Goal: Information Seeking & Learning: Learn about a topic

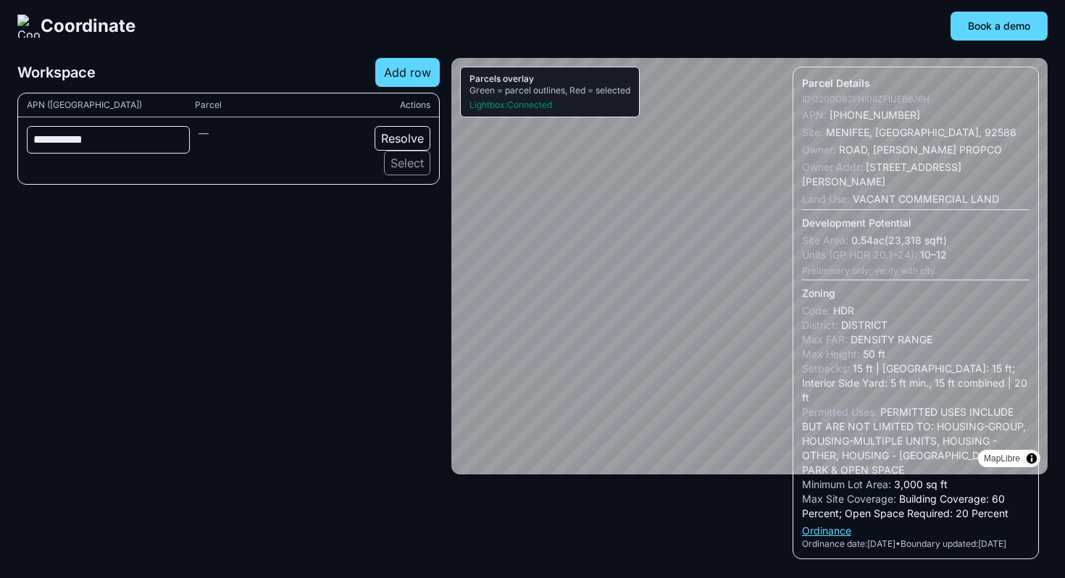
click at [382, 141] on button "Resolve" at bounding box center [402, 138] width 56 height 25
click at [392, 165] on button "Select" at bounding box center [407, 163] width 46 height 25
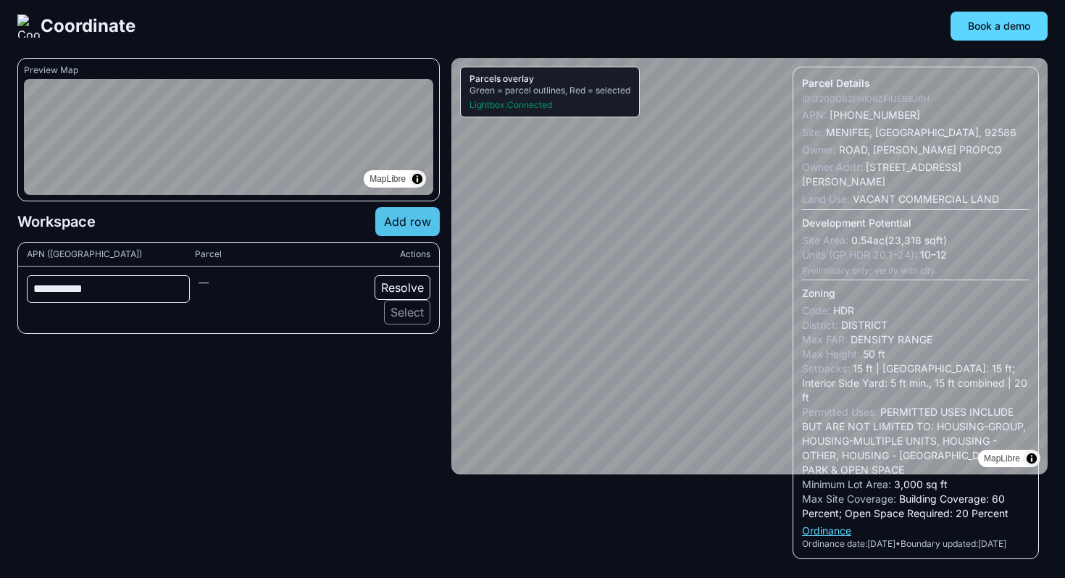
click at [424, 222] on button "Add row" at bounding box center [407, 221] width 64 height 29
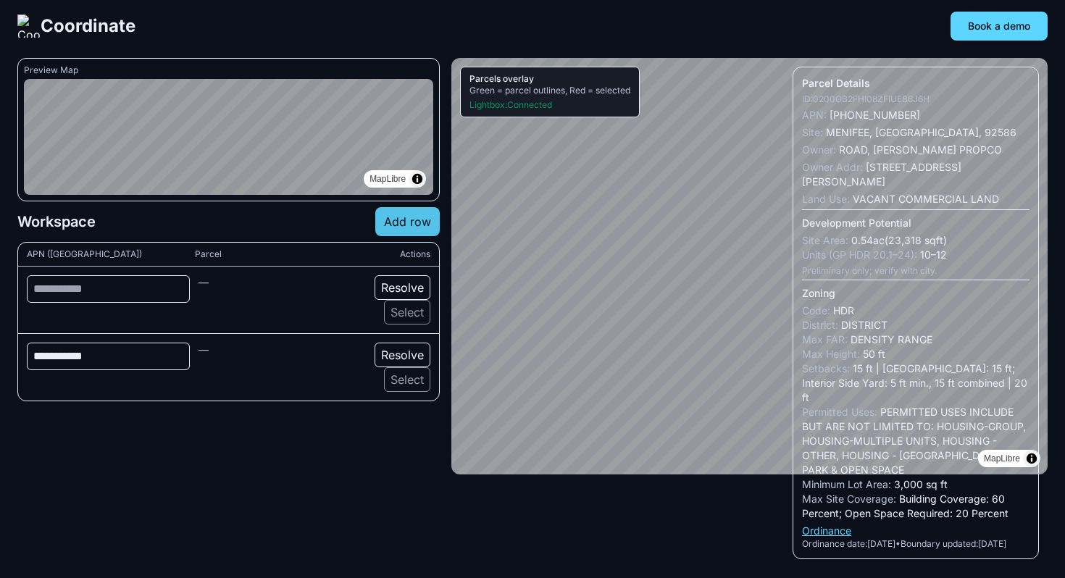
click at [424, 222] on button "Add row" at bounding box center [407, 221] width 64 height 29
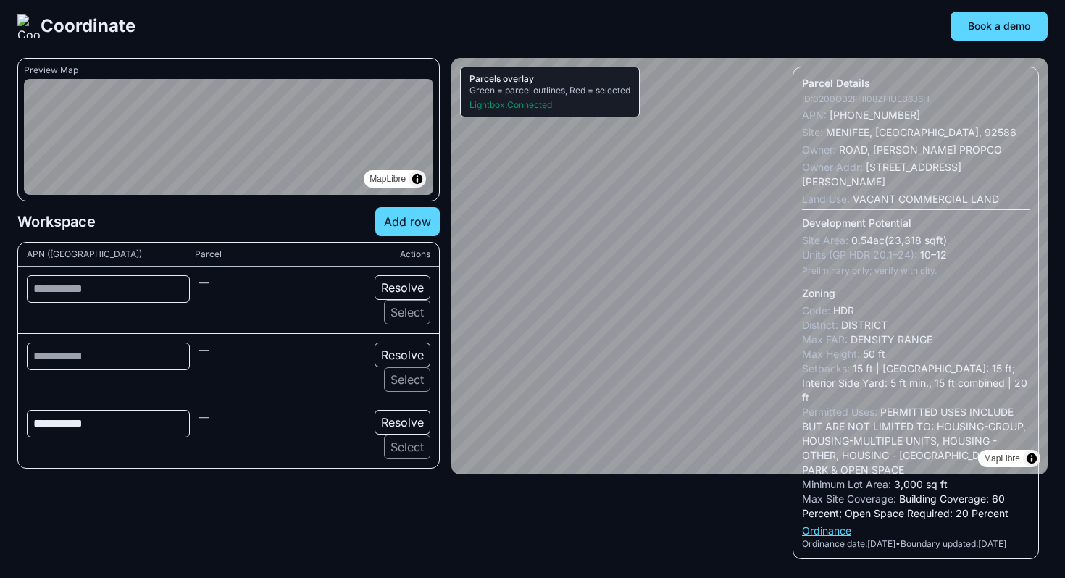
click at [405, 356] on button "Resolve" at bounding box center [402, 355] width 56 height 25
click at [405, 290] on button "Resolve" at bounding box center [402, 287] width 56 height 25
click at [167, 291] on input at bounding box center [108, 289] width 163 height 28
type input "**"
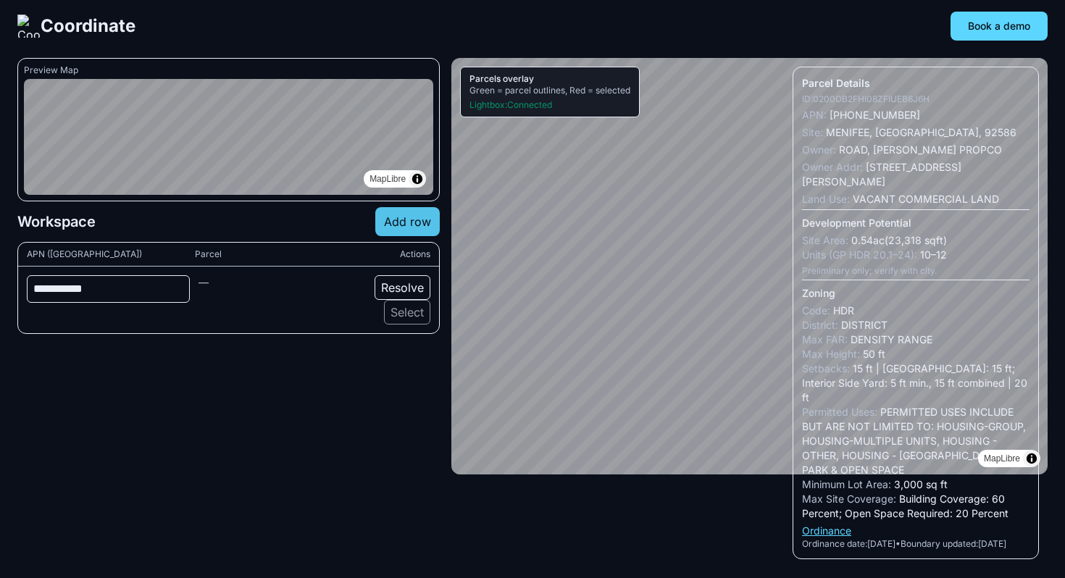
click at [412, 228] on button "Add row" at bounding box center [407, 221] width 64 height 29
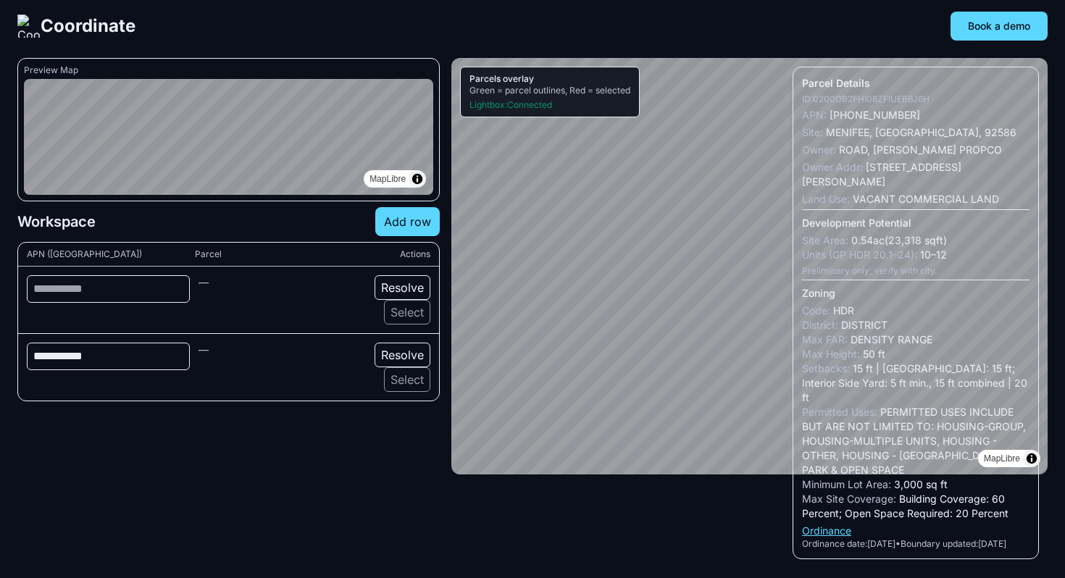
click at [398, 361] on button "Resolve" at bounding box center [402, 355] width 56 height 25
click at [403, 382] on button "Select" at bounding box center [407, 379] width 46 height 25
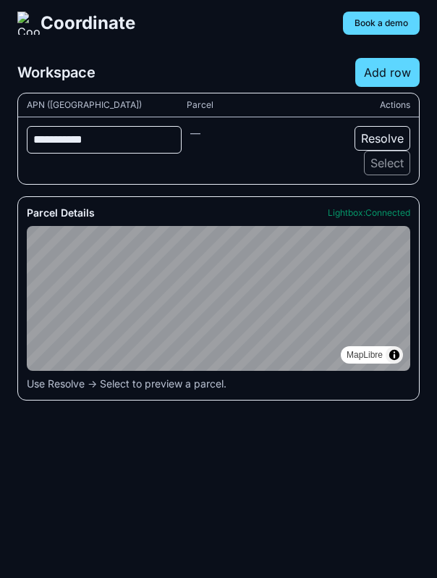
click at [388, 139] on button "Resolve" at bounding box center [383, 138] width 56 height 25
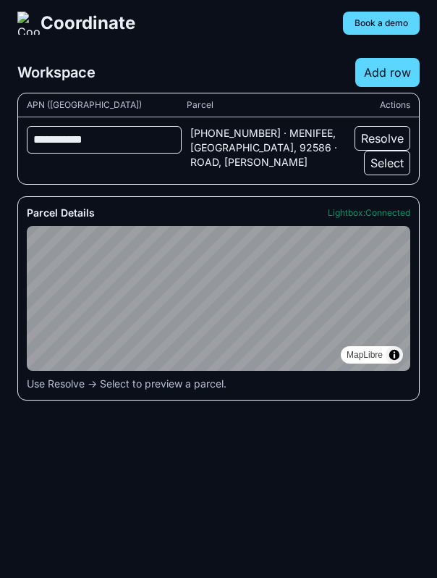
click at [386, 159] on button "Select" at bounding box center [387, 163] width 46 height 25
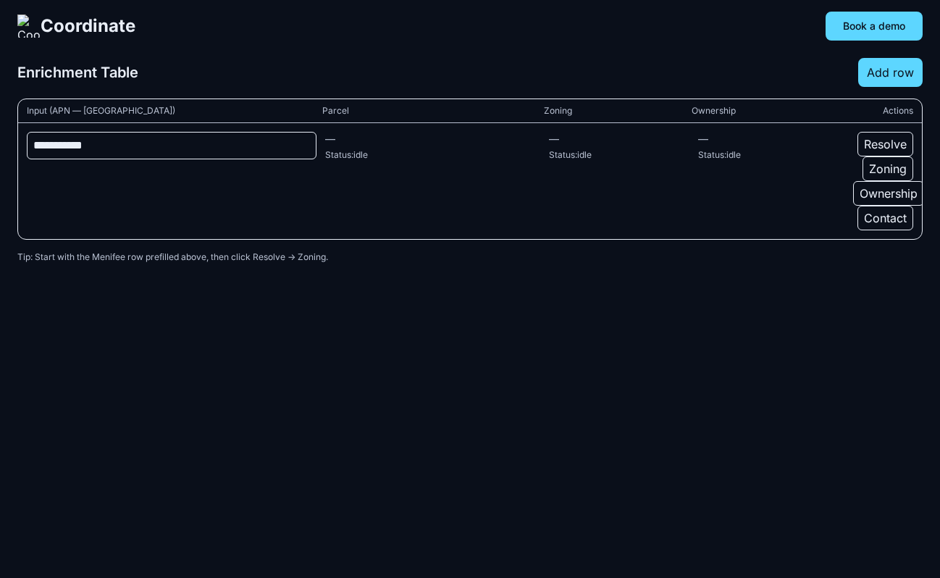
click at [866, 144] on button "Resolve" at bounding box center [886, 144] width 56 height 25
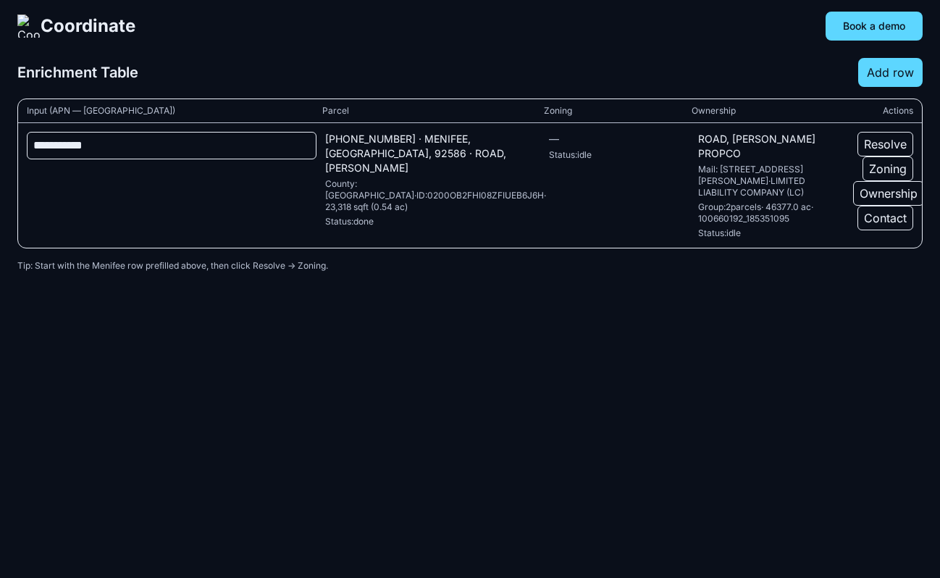
click at [879, 167] on button "Zoning" at bounding box center [888, 168] width 51 height 25
click at [879, 191] on button "Ownership" at bounding box center [888, 193] width 71 height 25
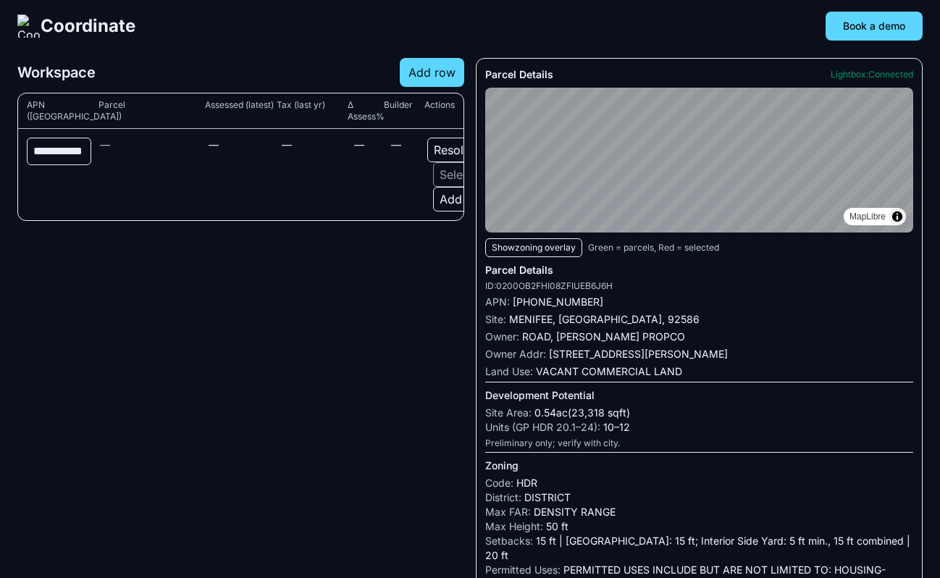
click at [448, 148] on button "Resolve" at bounding box center [455, 150] width 56 height 25
click at [448, 180] on button "Select" at bounding box center [456, 174] width 46 height 25
click at [445, 209] on button "Add" at bounding box center [450, 199] width 35 height 25
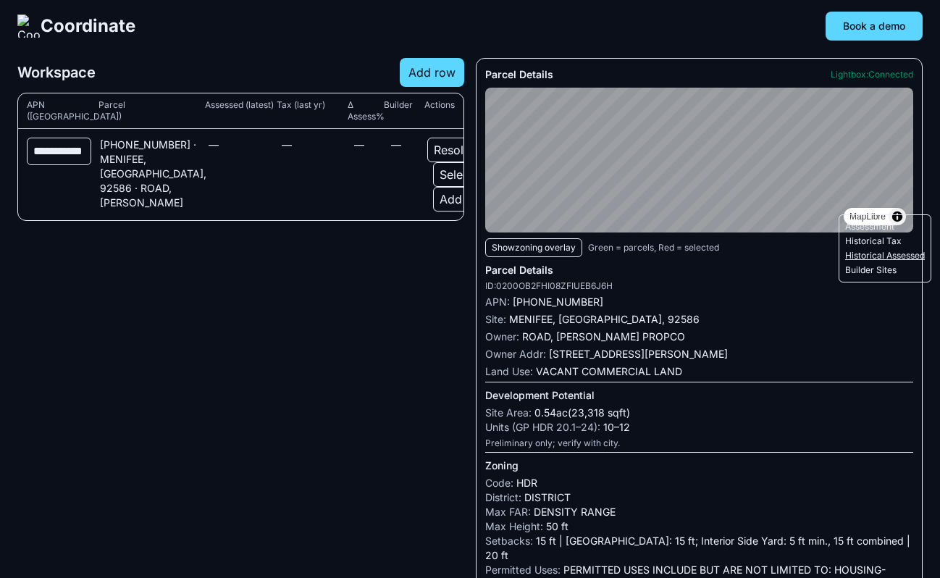
click at [885, 253] on button "Historical Assessed" at bounding box center [885, 256] width 80 height 12
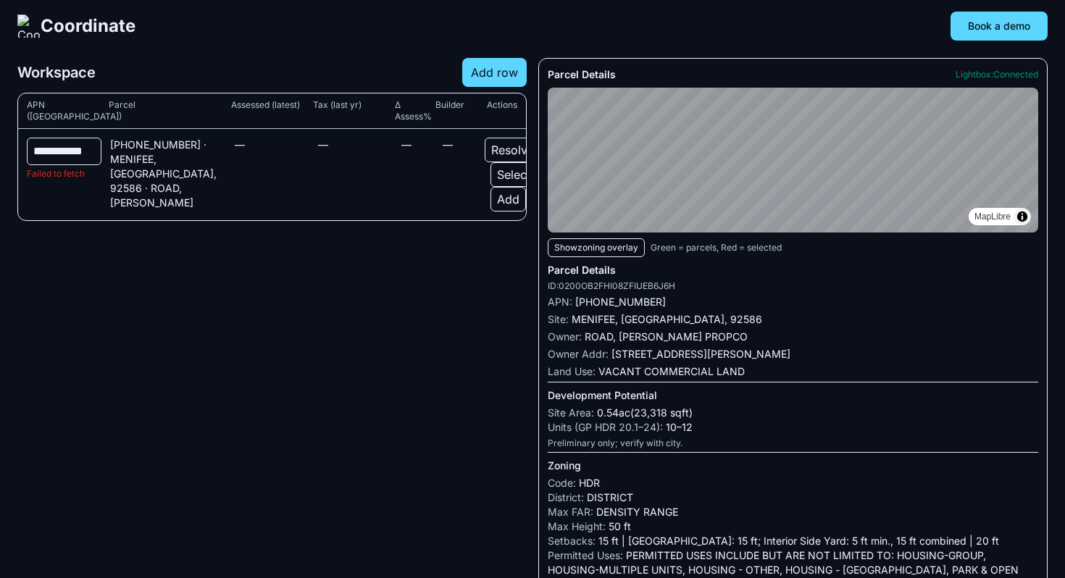
click at [511, 196] on button "Add" at bounding box center [507, 199] width 35 height 25
click at [939, 269] on button "Builder Sites" at bounding box center [1010, 270] width 80 height 12
click at [572, 243] on button "Show zoning overlay" at bounding box center [596, 247] width 97 height 19
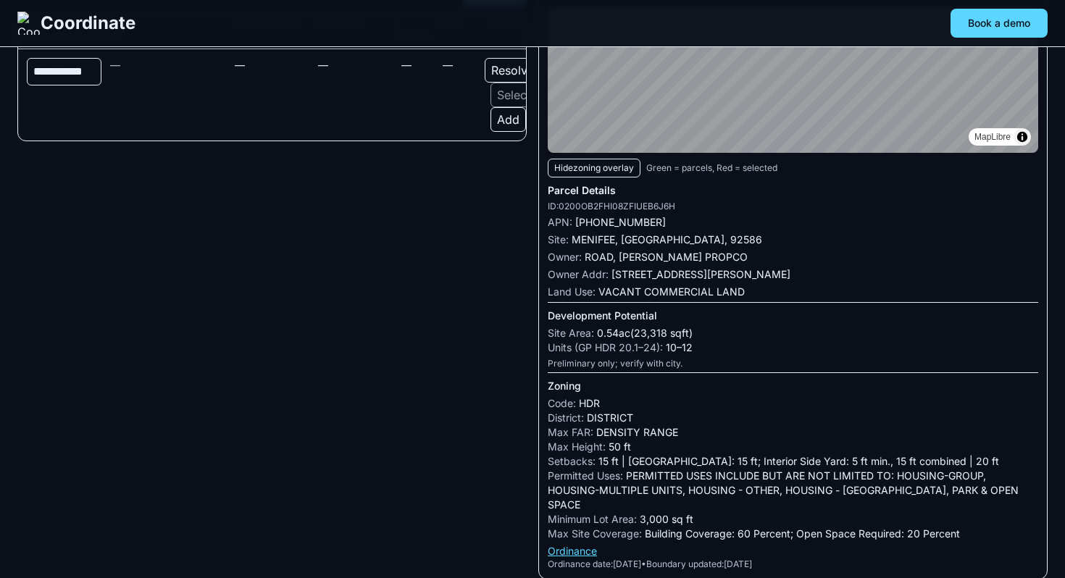
scroll to position [19, 0]
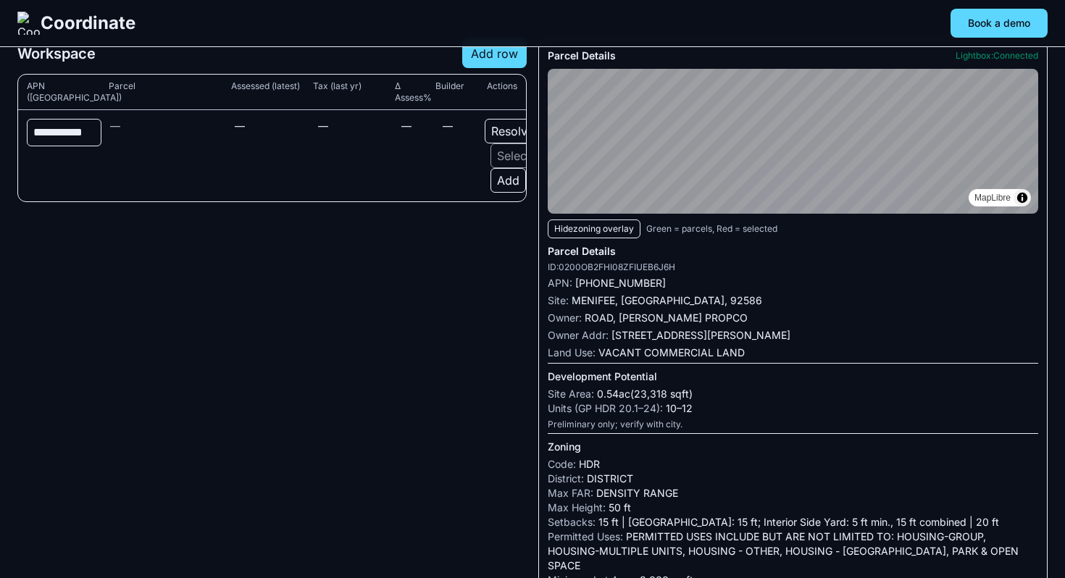
click at [619, 230] on button "Hide zoning overlay" at bounding box center [594, 228] width 93 height 19
click at [619, 230] on button "Show zoning overlay" at bounding box center [596, 228] width 97 height 19
click at [619, 230] on button "Hide zoning overlay" at bounding box center [594, 228] width 93 height 19
click at [619, 229] on button "Show zoning overlay" at bounding box center [596, 228] width 97 height 19
click at [627, 233] on button "Hide zoning overlay" at bounding box center [594, 228] width 93 height 19
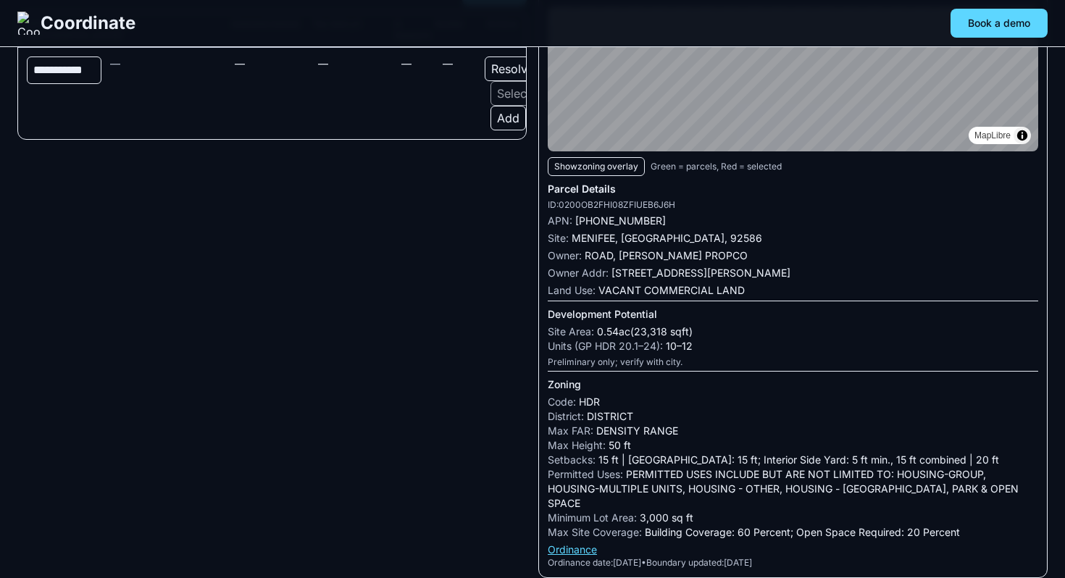
scroll to position [0, 0]
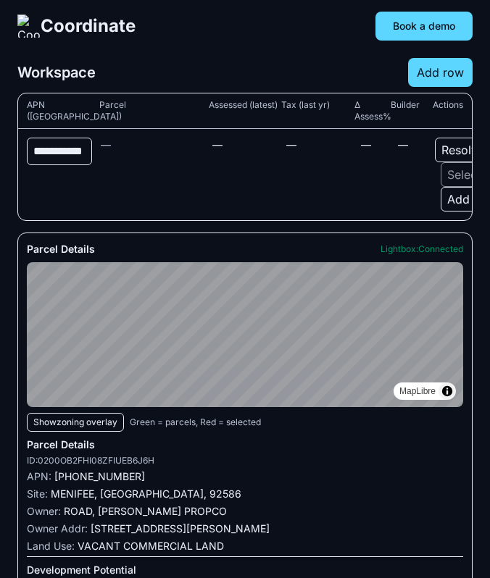
click at [461, 204] on button "Add" at bounding box center [457, 199] width 35 height 25
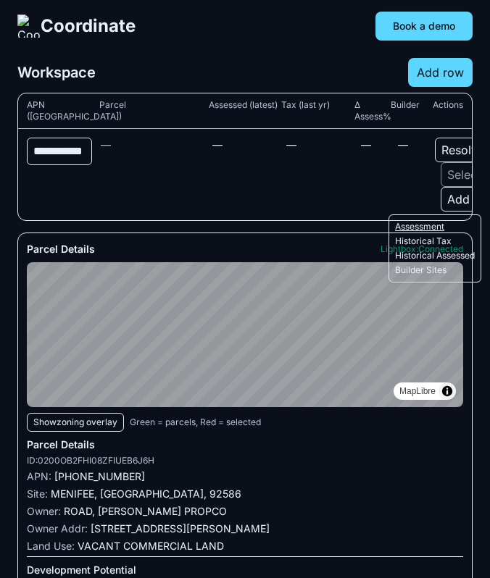
click at [422, 227] on button "Assessment" at bounding box center [435, 227] width 80 height 12
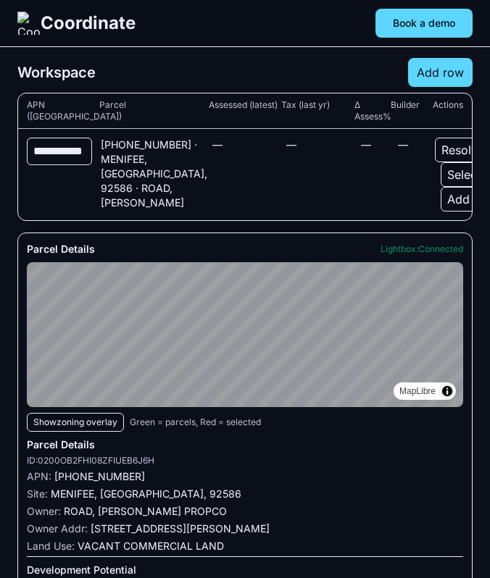
scroll to position [16, 0]
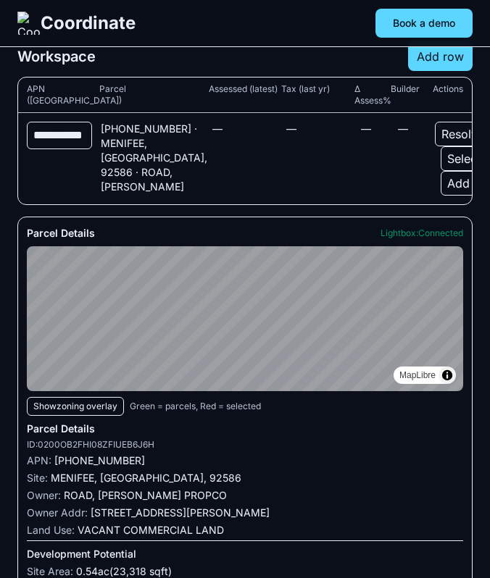
click at [440, 185] on button "Add" at bounding box center [457, 183] width 35 height 25
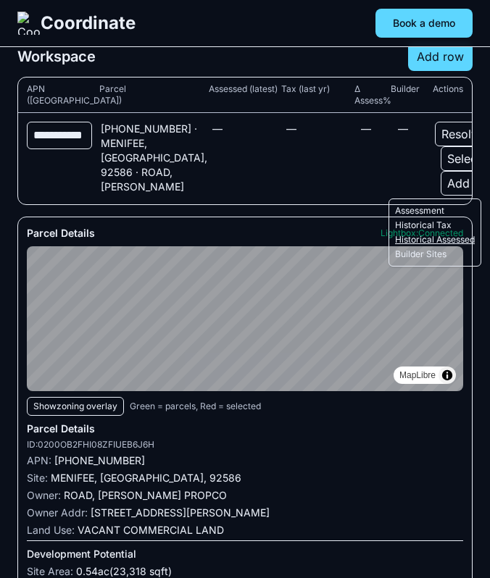
click at [414, 240] on button "Historical Assessed" at bounding box center [435, 240] width 80 height 12
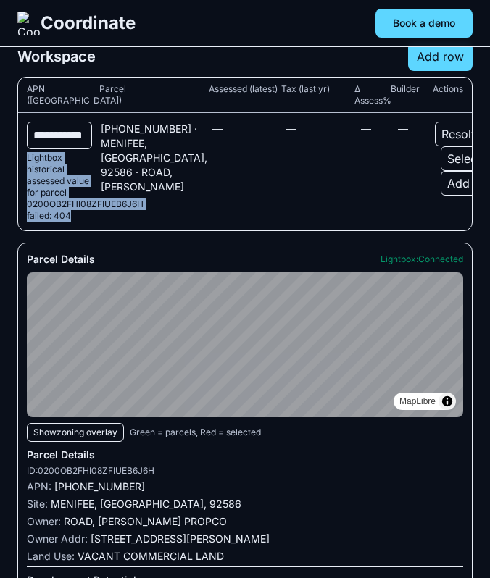
drag, startPoint x: 96, startPoint y: 218, endPoint x: 23, endPoint y: 158, distance: 94.1
click at [23, 158] on div "**********" at bounding box center [244, 171] width 453 height 117
copy div "Lightbox historical assessed value for parcel 0200OB2FHI08ZFIUEB6J6H failed: 404"
click at [451, 185] on button "Add" at bounding box center [457, 183] width 35 height 25
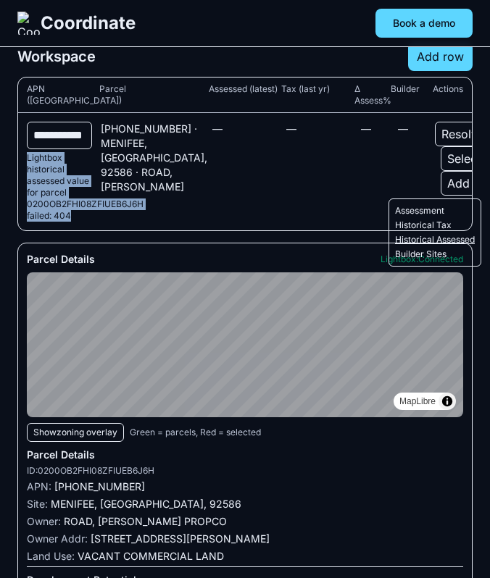
click at [423, 235] on button "Historical Assessed" at bounding box center [435, 240] width 80 height 12
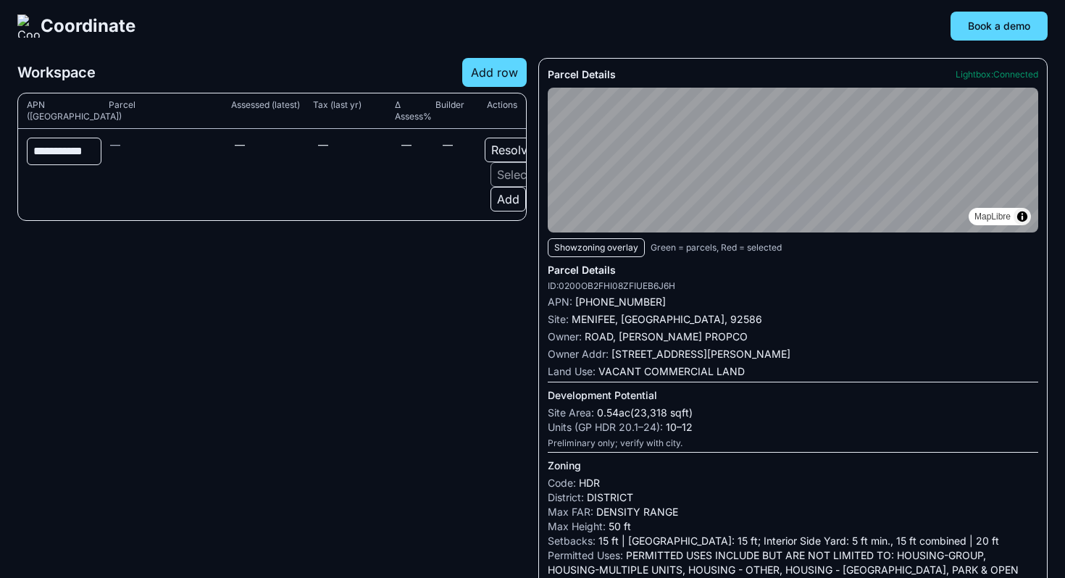
click at [507, 204] on button "Add" at bounding box center [507, 199] width 35 height 25
click at [992, 240] on button "Historical Tax" at bounding box center [1010, 241] width 80 height 12
click at [499, 193] on button "Add" at bounding box center [507, 199] width 35 height 25
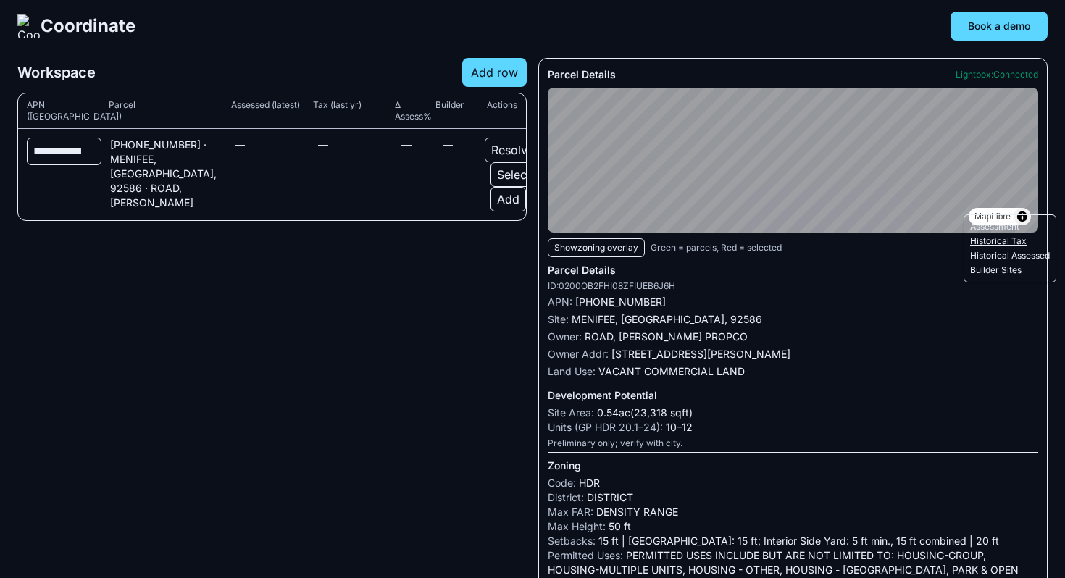
click at [981, 243] on button "Historical Tax" at bounding box center [1010, 241] width 80 height 12
click at [498, 204] on button "Add" at bounding box center [507, 199] width 35 height 25
click at [991, 259] on button "Historical Assessed" at bounding box center [1010, 256] width 80 height 12
click at [513, 195] on button "Add" at bounding box center [507, 199] width 35 height 25
click at [985, 267] on button "Builder Sites" at bounding box center [1010, 270] width 80 height 12
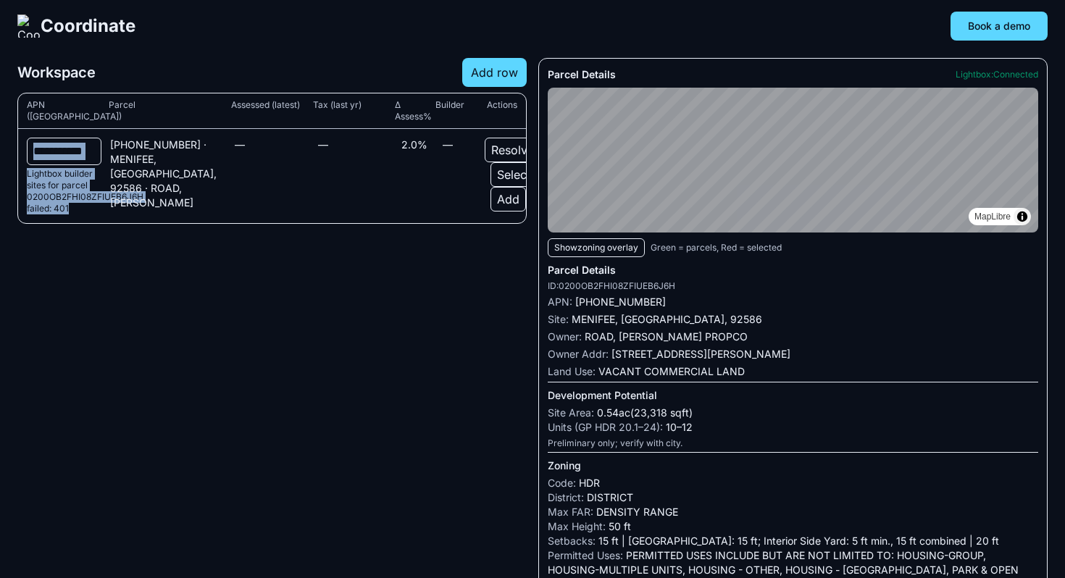
drag, startPoint x: 75, startPoint y: 208, endPoint x: 19, endPoint y: 163, distance: 72.2
click at [18, 163] on div "**********" at bounding box center [272, 176] width 508 height 94
click at [28, 174] on div "Lightbox builder sites for parcel 0200OB2FHI08ZFIUEB6J6H failed: 401" at bounding box center [64, 191] width 75 height 46
click at [493, 198] on button "Add" at bounding box center [507, 199] width 35 height 25
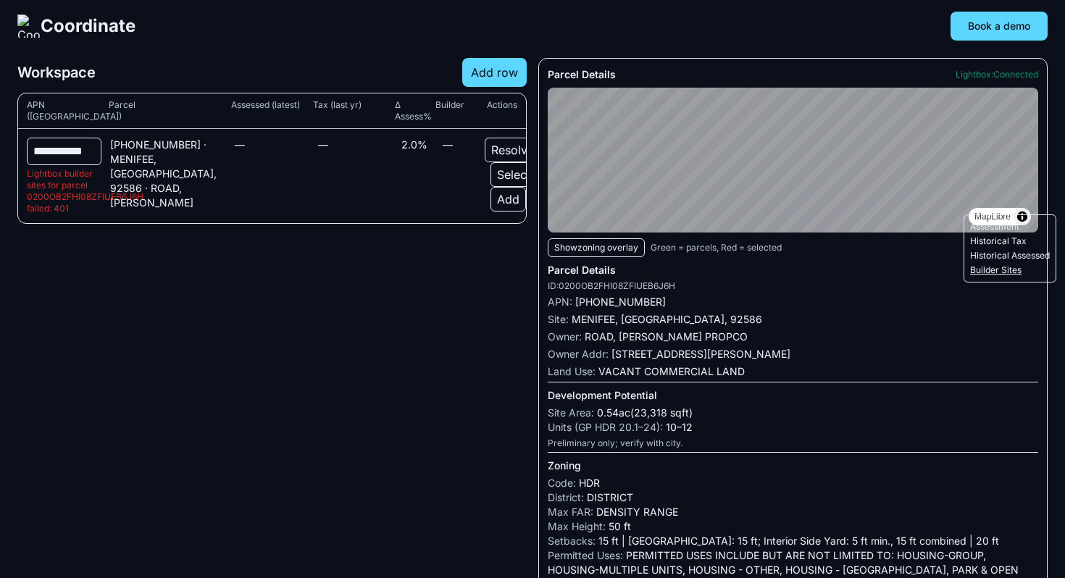
click at [981, 272] on button "Builder Sites" at bounding box center [1010, 270] width 80 height 12
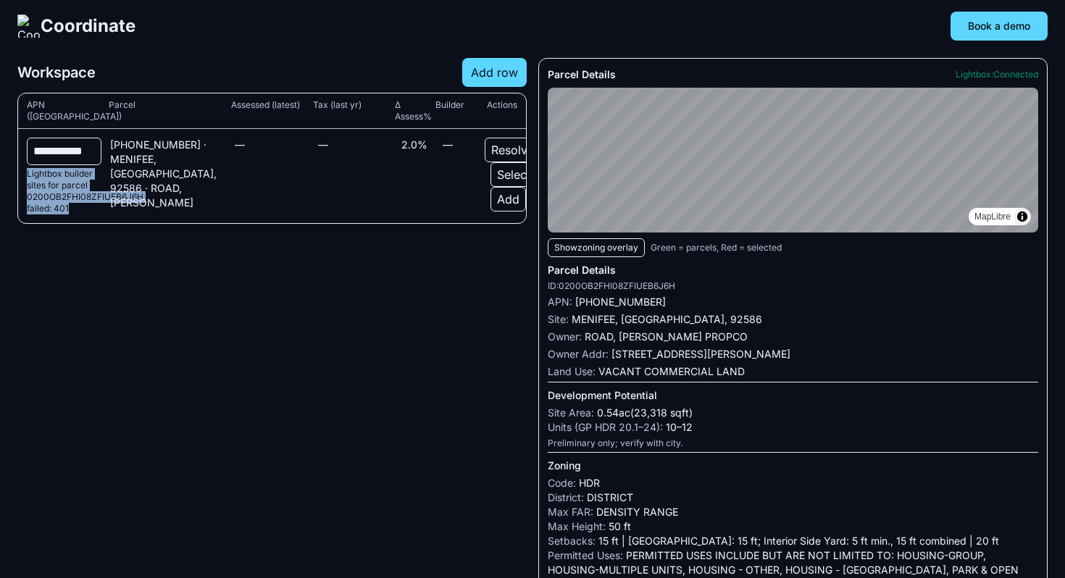
drag, startPoint x: 80, startPoint y: 206, endPoint x: 22, endPoint y: 175, distance: 65.5
click at [22, 175] on div "**********" at bounding box center [272, 176] width 508 height 94
copy div "Lightbox builder sites for parcel 0200OB2FHI08ZFIUEB6J6H failed: 401"
